Goal: Task Accomplishment & Management: Manage account settings

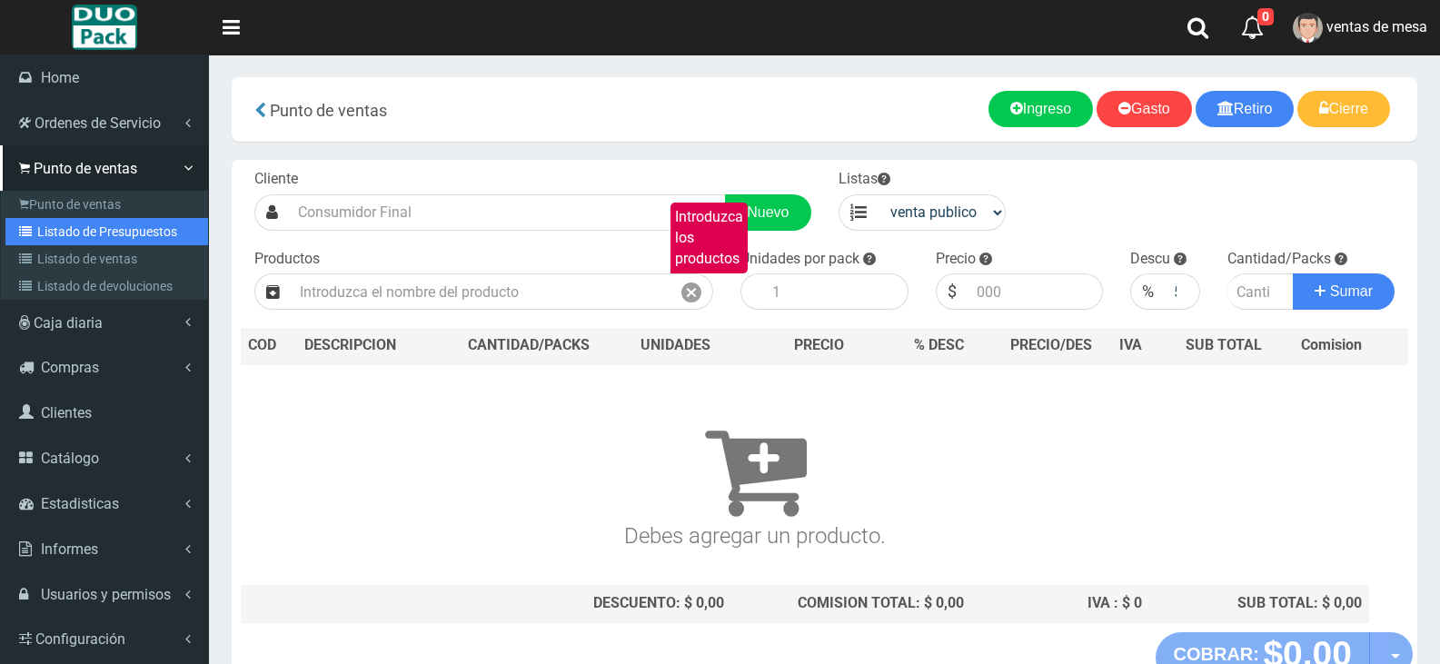
click at [75, 226] on link "Listado de Presupuestos" at bounding box center [106, 231] width 203 height 27
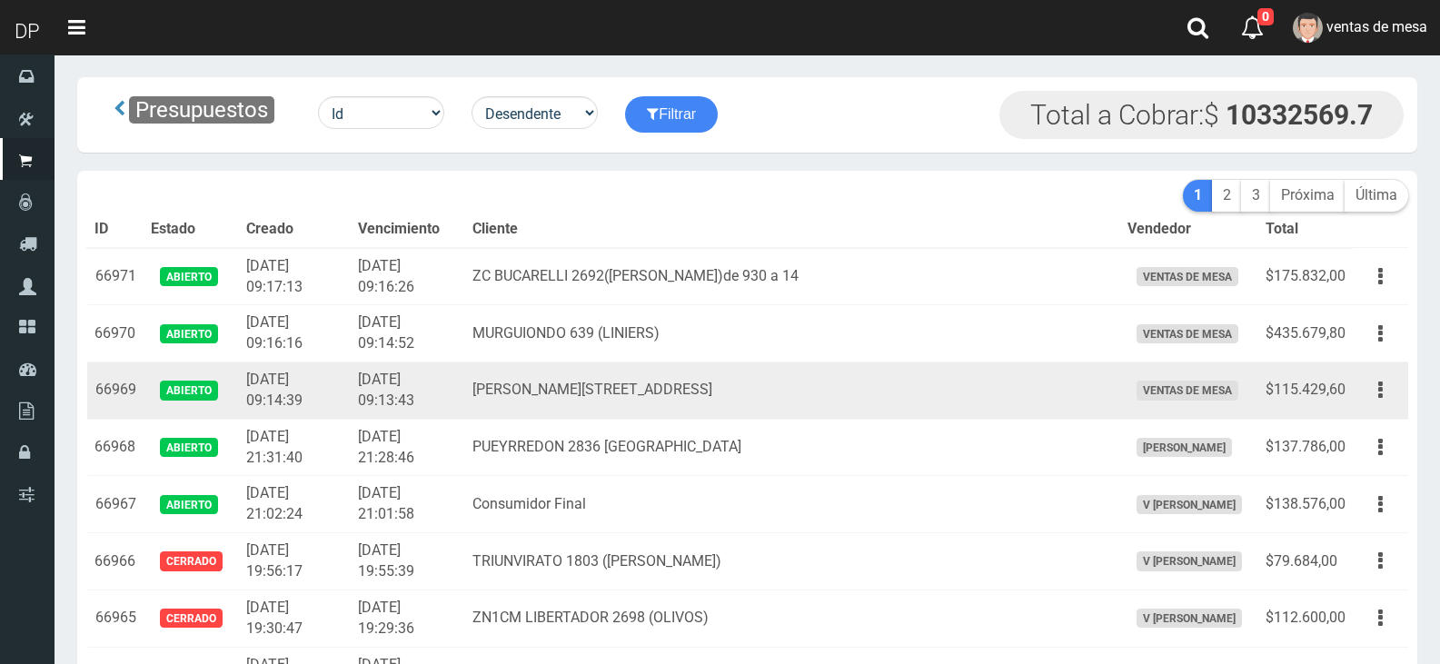
scroll to position [459, 0]
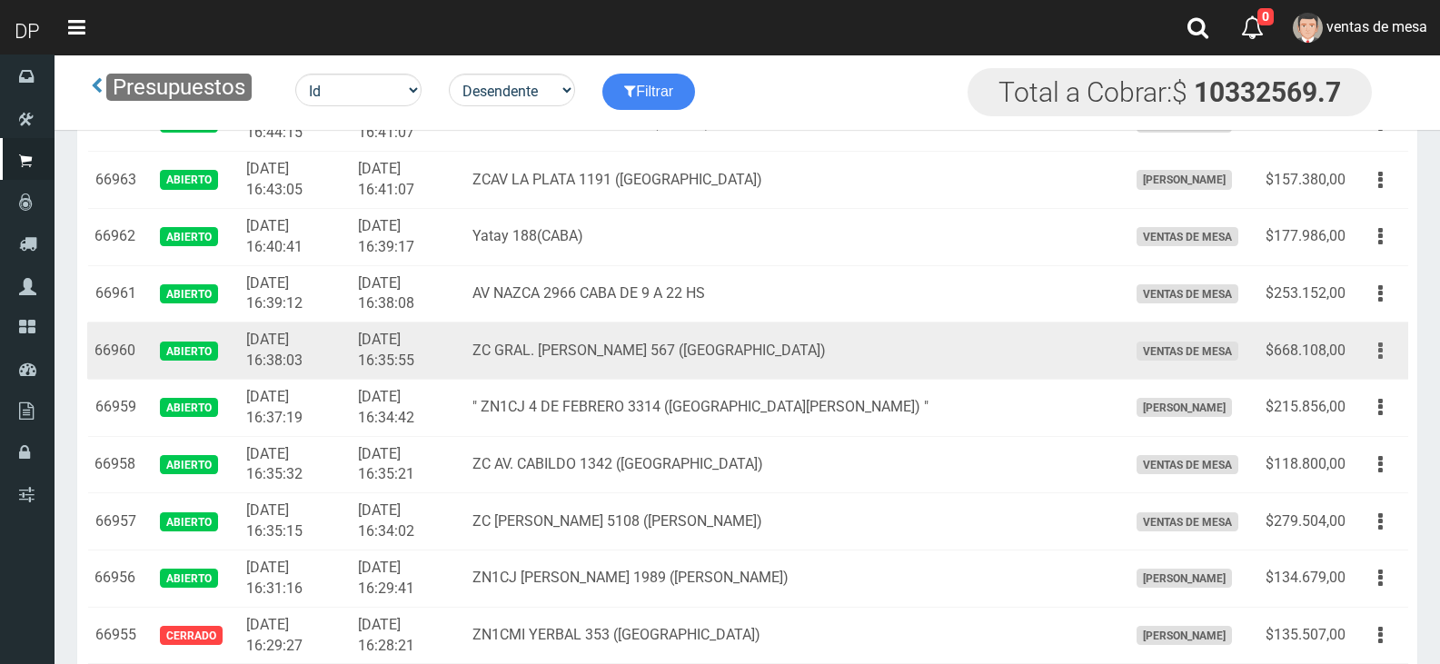
drag, startPoint x: 1385, startPoint y: 260, endPoint x: 1376, endPoint y: 242, distance: 20.3
click at [1381, 323] on td "Editar Imprimir Eliminar" at bounding box center [1380, 351] width 55 height 57
click at [1376, 335] on button "button" at bounding box center [1380, 351] width 41 height 32
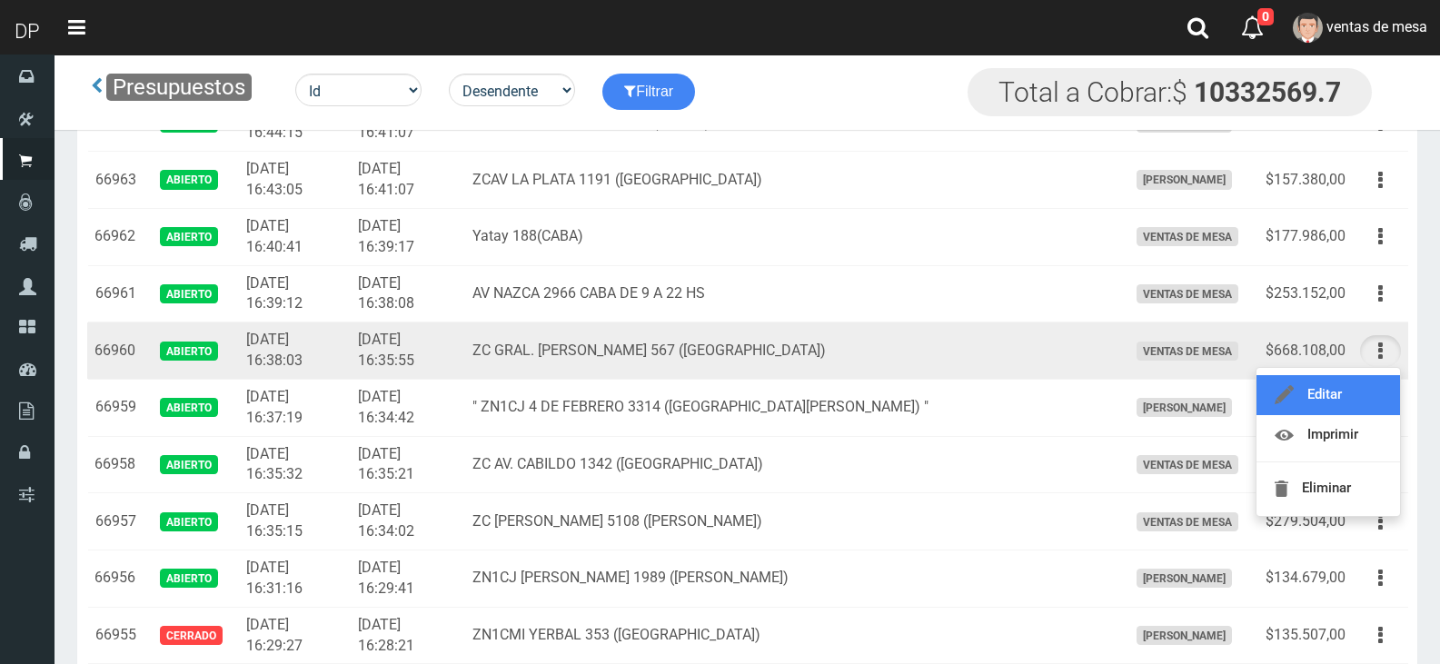
click at [1363, 375] on link "Editar" at bounding box center [1329, 395] width 144 height 40
click at [1361, 392] on button "button" at bounding box center [1380, 408] width 41 height 32
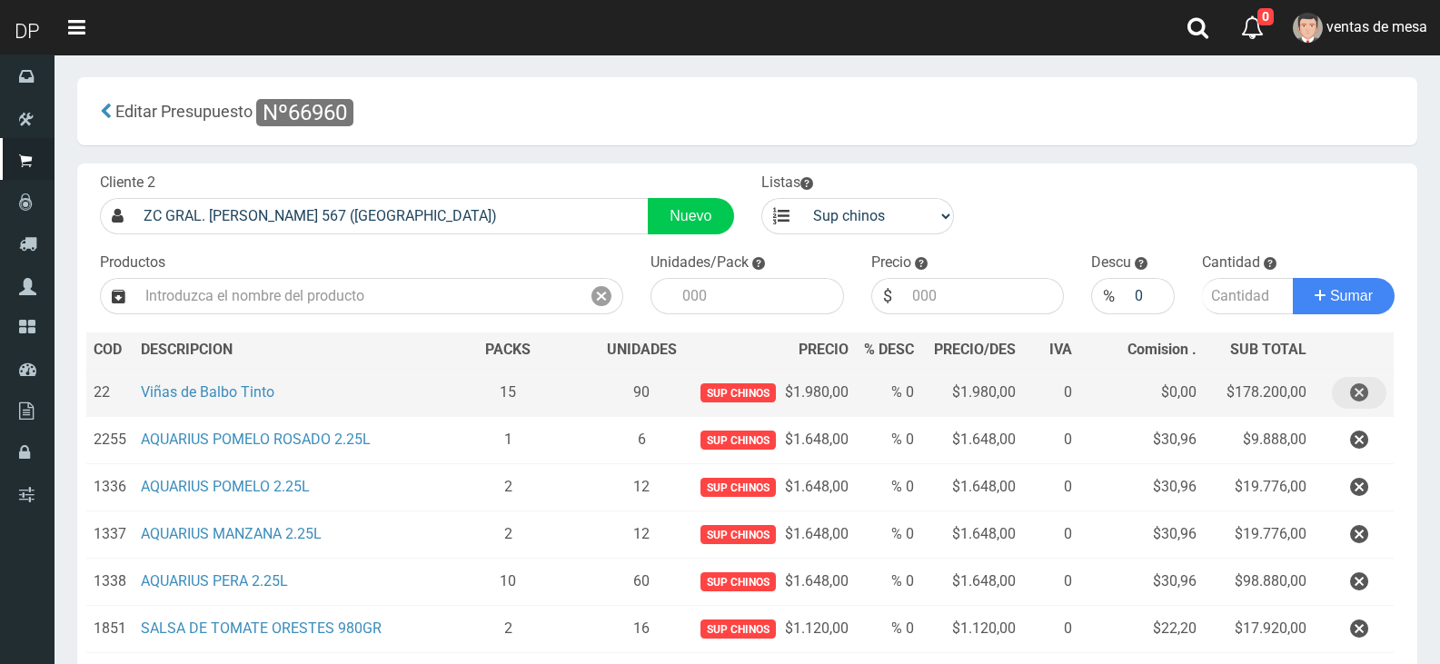
click at [1377, 409] on button "button" at bounding box center [1359, 393] width 55 height 32
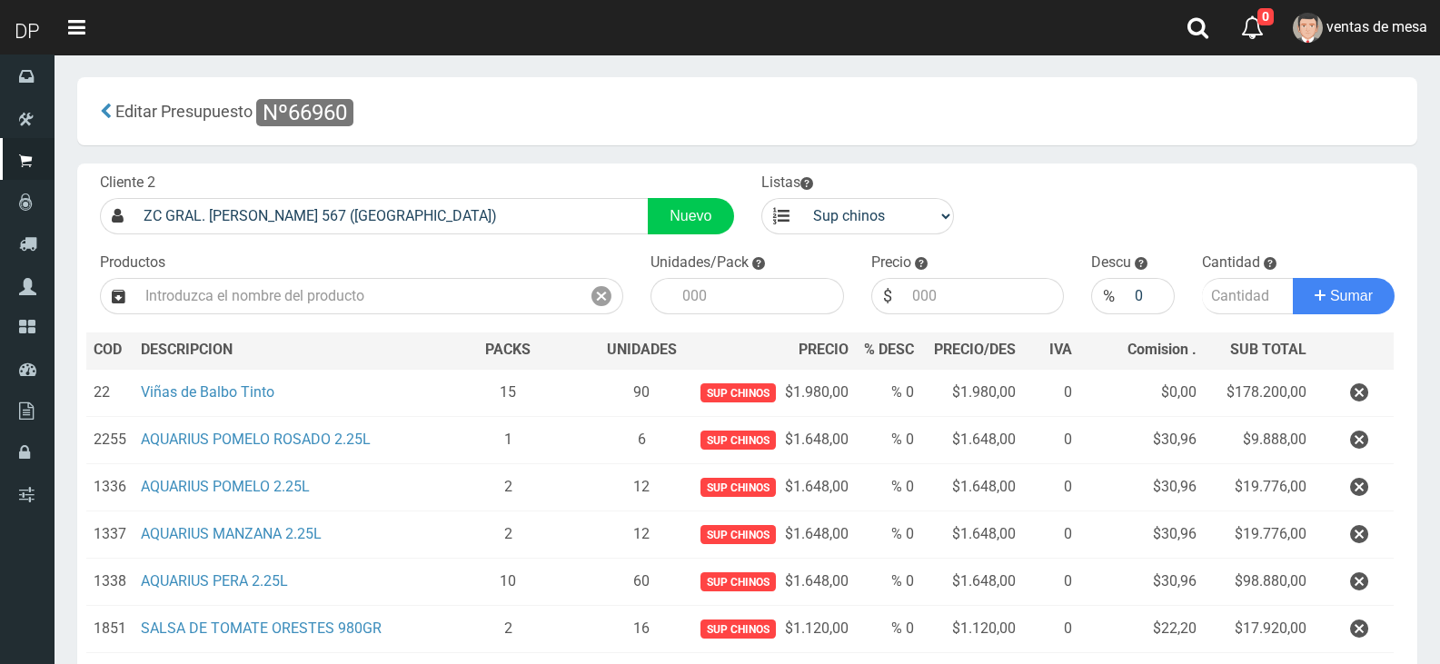
click at [0, 0] on div "Cargando..." at bounding box center [0, 0] width 0 height 0
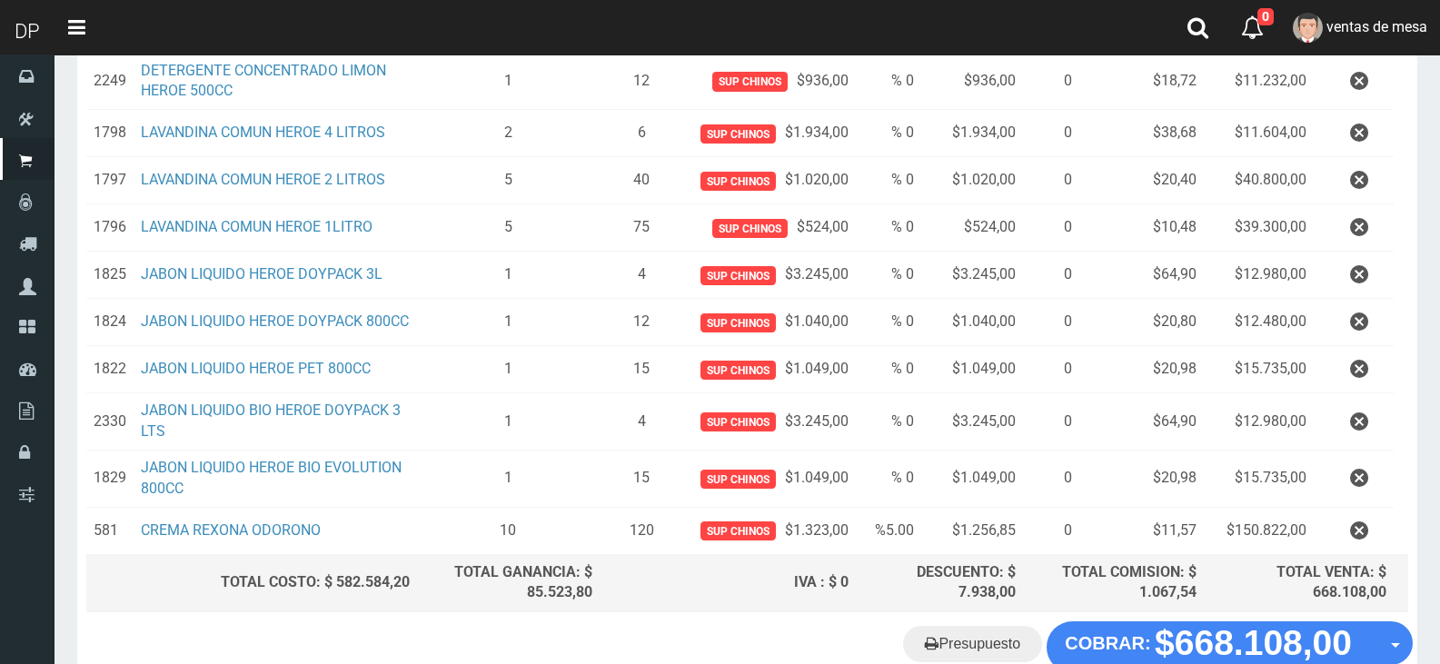
scroll to position [694, 0]
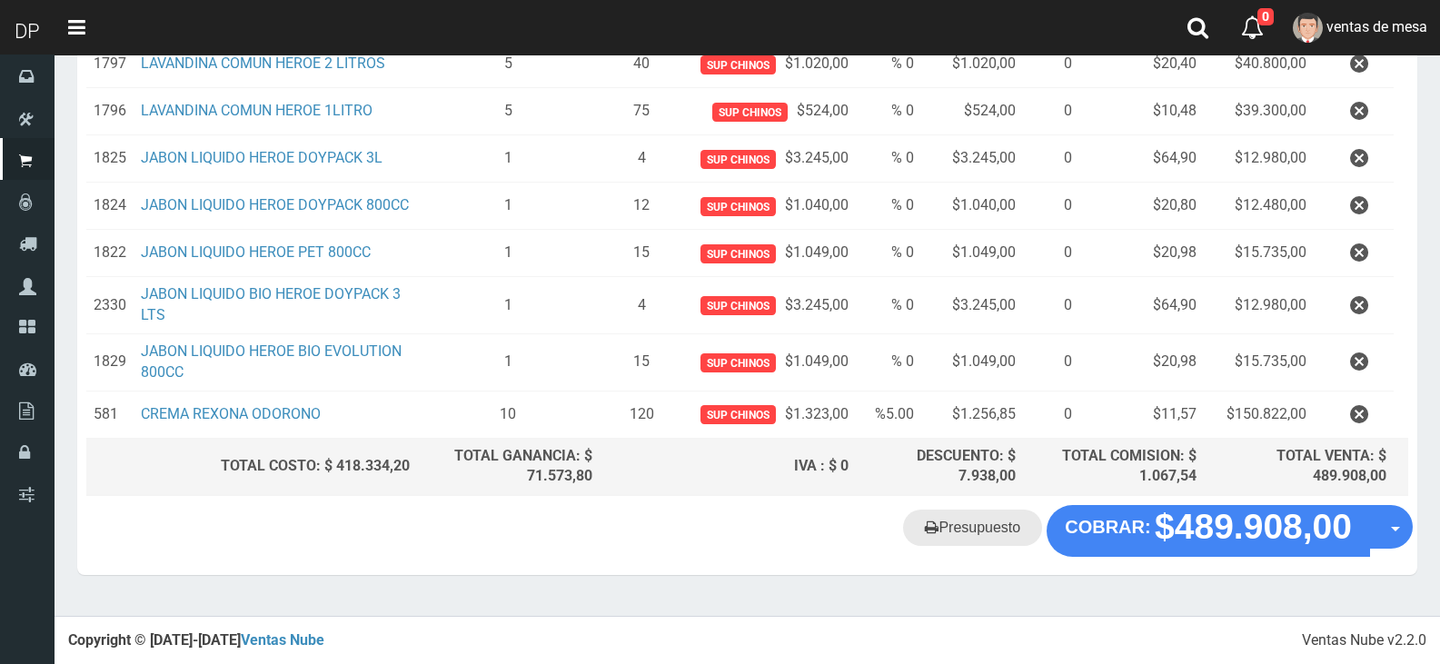
click at [967, 536] on link "Presupuesto" at bounding box center [972, 528] width 139 height 36
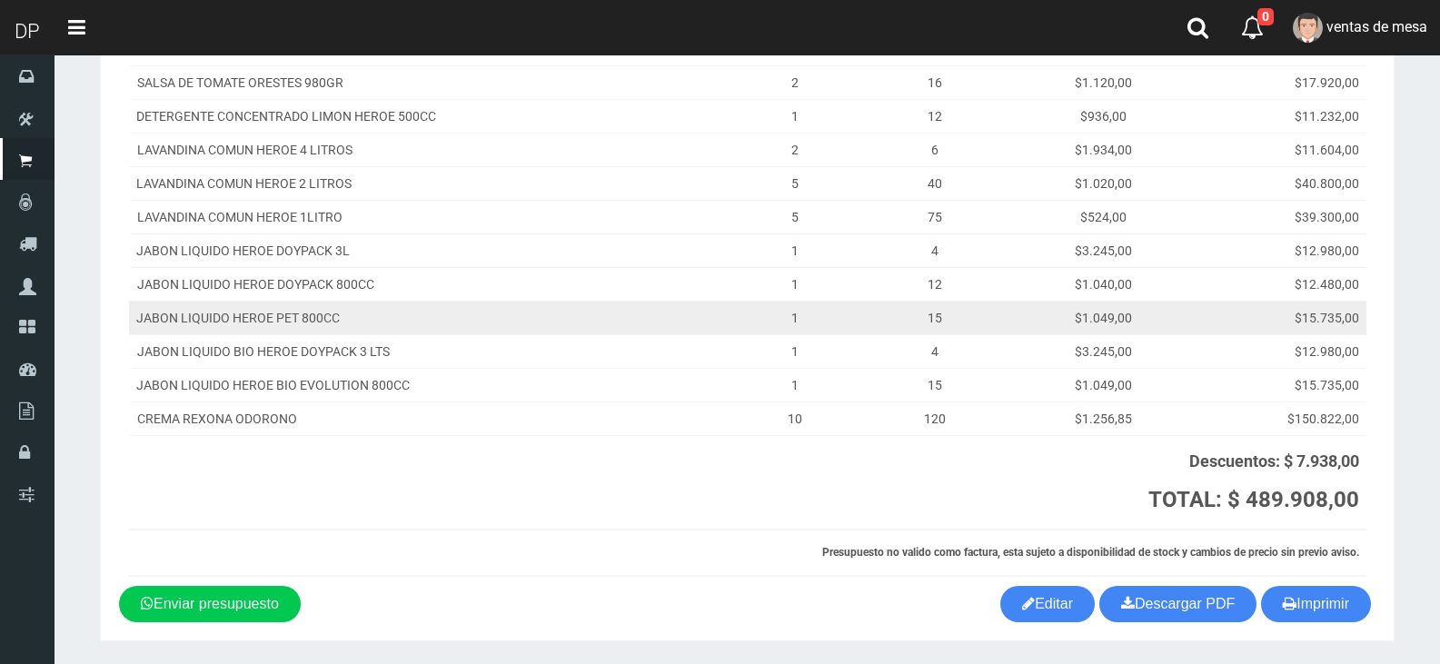
scroll to position [457, 0]
